Goal: Task Accomplishment & Management: Use online tool/utility

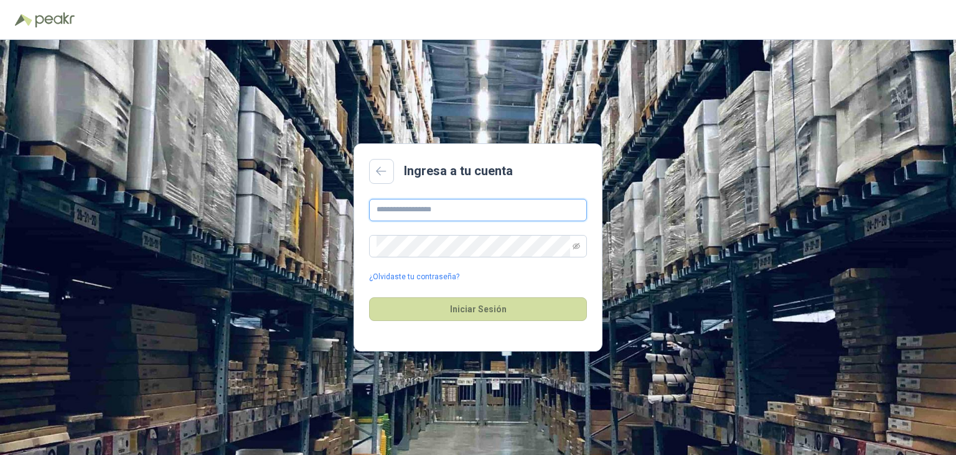
click at [416, 217] on input "text" at bounding box center [478, 210] width 218 height 22
type input "**********"
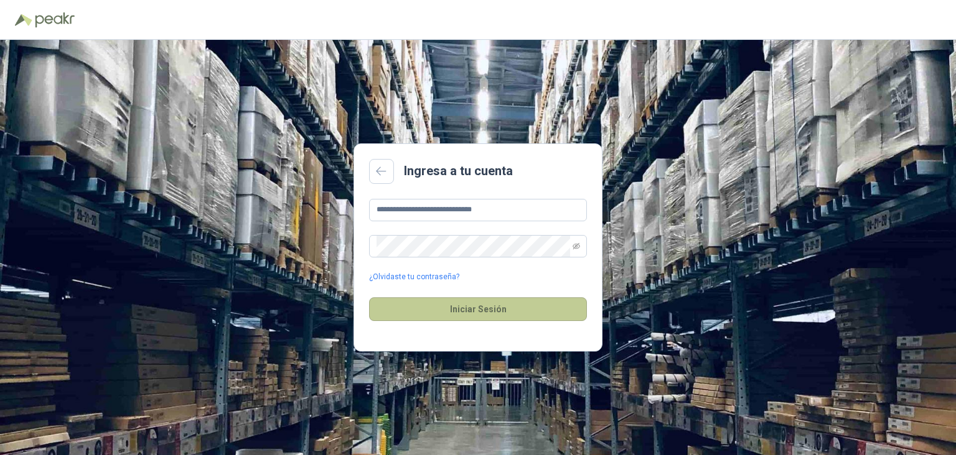
click at [486, 308] on button "Iniciar Sesión" at bounding box center [478, 309] width 218 height 24
click at [577, 245] on icon "eye-invisible" at bounding box center [576, 245] width 7 height 6
click at [488, 313] on button "Iniciar Sesión" at bounding box center [478, 309] width 218 height 24
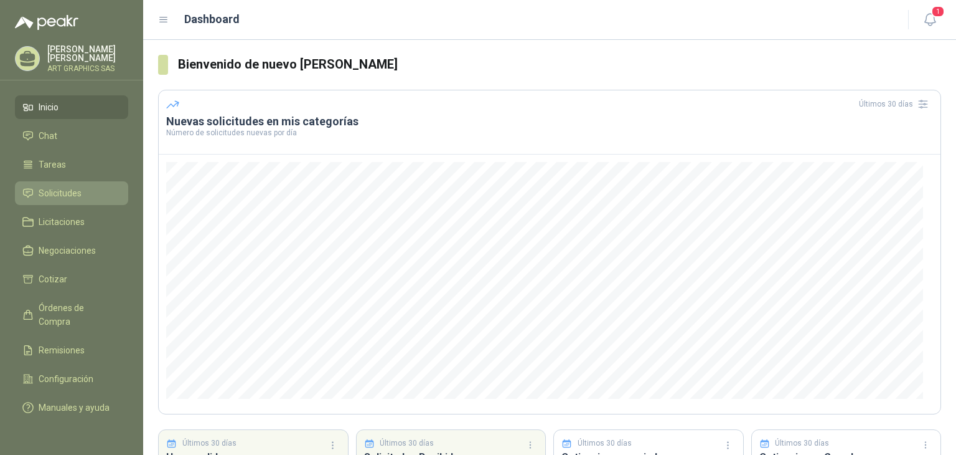
click at [53, 191] on span "Solicitudes" at bounding box center [60, 193] width 43 height 14
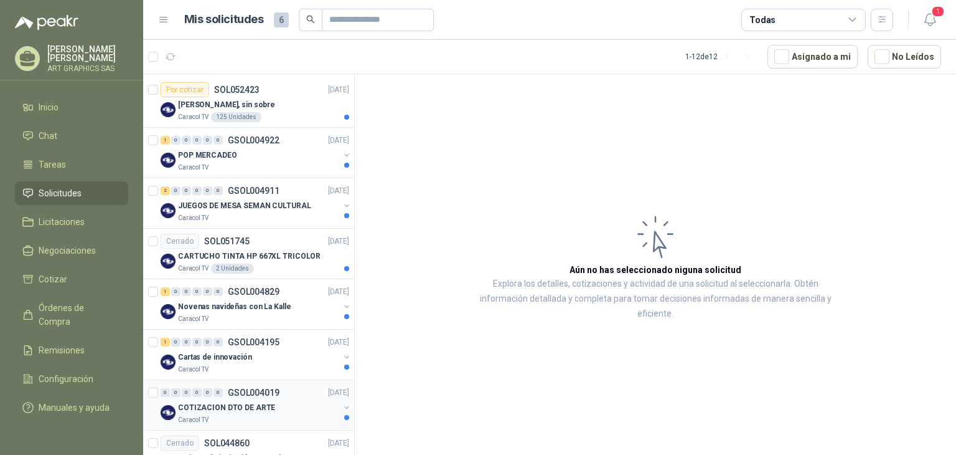
scroll to position [249, 0]
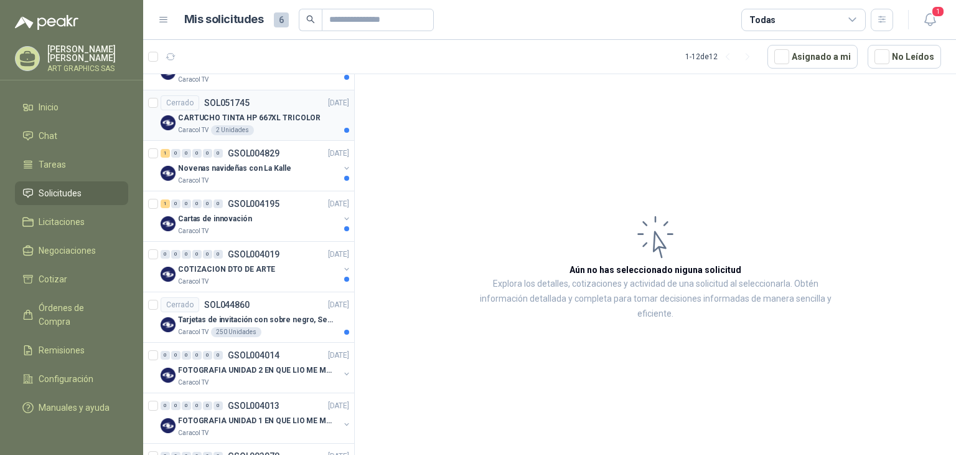
click at [227, 115] on p "CARTUCHO TINTA HP 667XL TRICOLOR" at bounding box center [249, 118] width 143 height 12
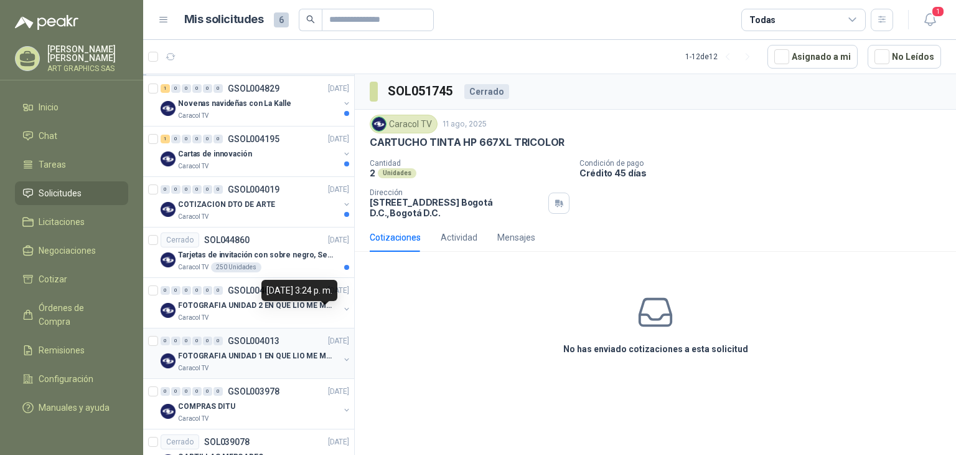
scroll to position [351, 0]
